Goal: Task Accomplishment & Management: Complete application form

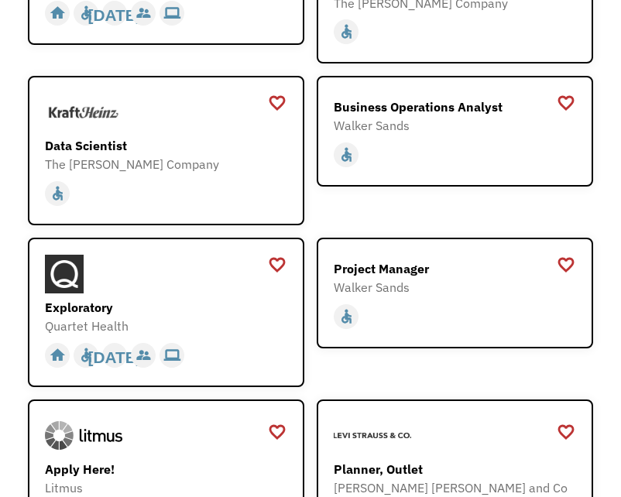
scroll to position [2792, 0]
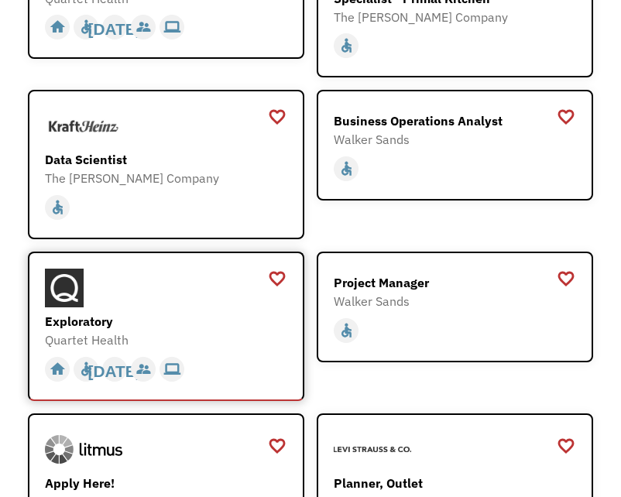
click at [122, 273] on div "Exploratory Quartet Health https://boards.greenhouse.io/quartethealth/jobs/4314…" at bounding box center [168, 309] width 246 height 81
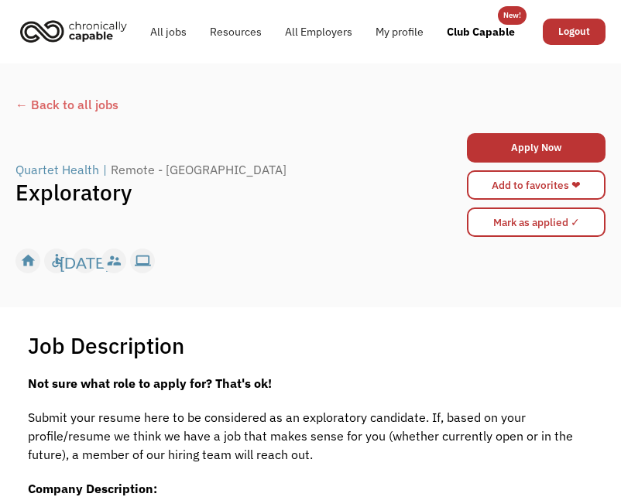
scroll to position [869, 0]
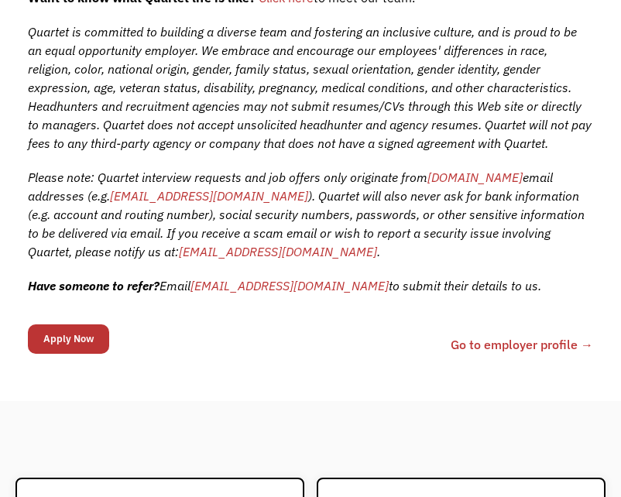
click at [62, 343] on input "Apply Now" at bounding box center [68, 339] width 81 height 29
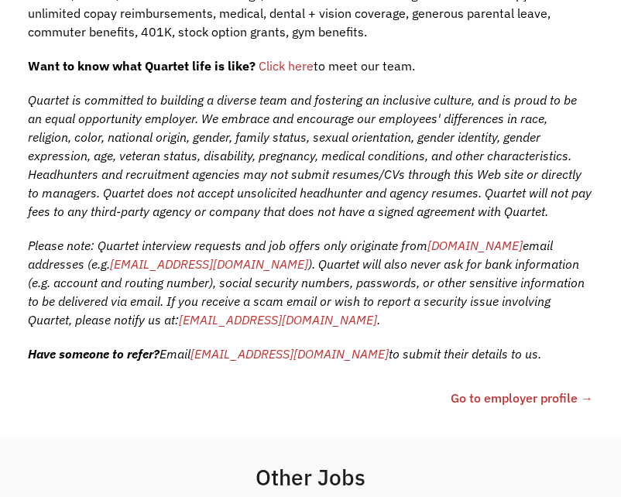
scroll to position [937, 0]
